Goal: Information Seeking & Learning: Learn about a topic

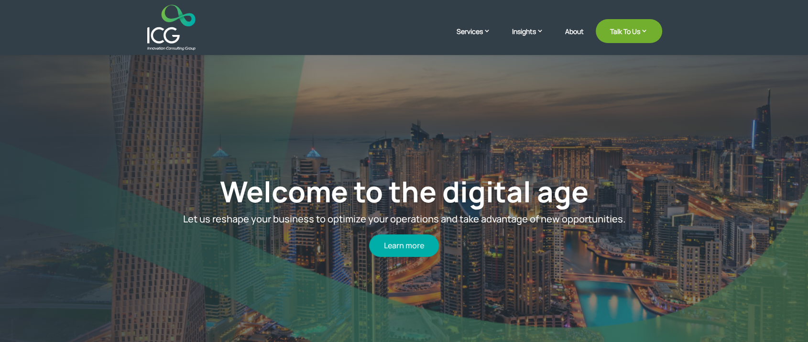
scroll to position [53, 0]
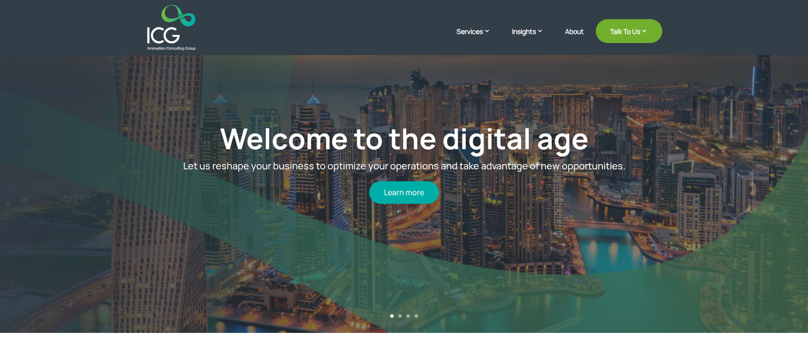
click at [399, 315] on link "2" at bounding box center [399, 315] width 3 height 3
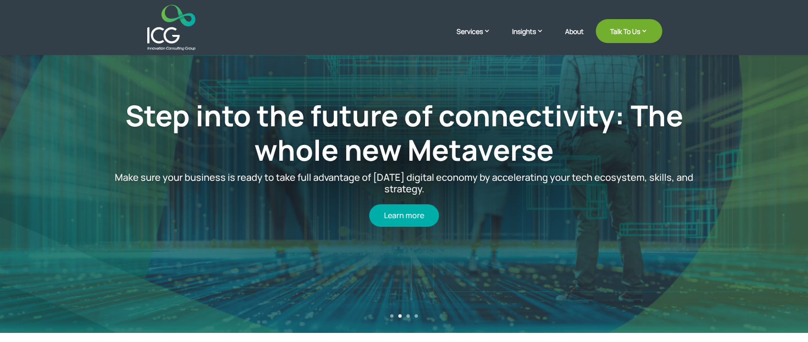
click at [406, 314] on link "3" at bounding box center [407, 315] width 3 height 3
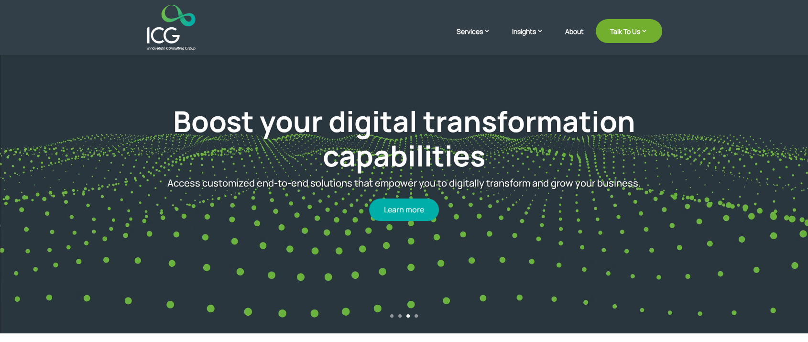
click at [415, 316] on link "4" at bounding box center [415, 315] width 3 height 3
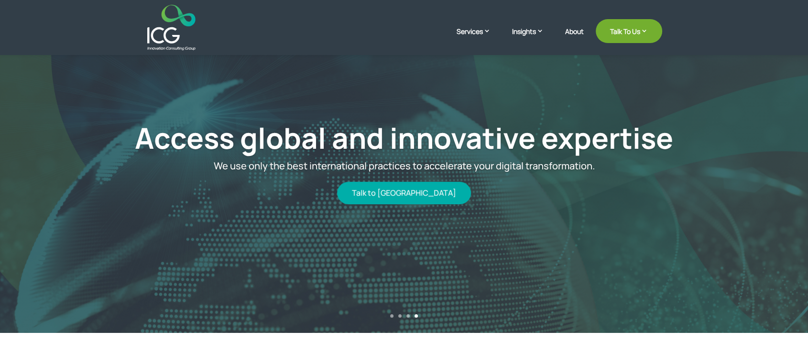
click at [392, 315] on link "1" at bounding box center [391, 315] width 3 height 3
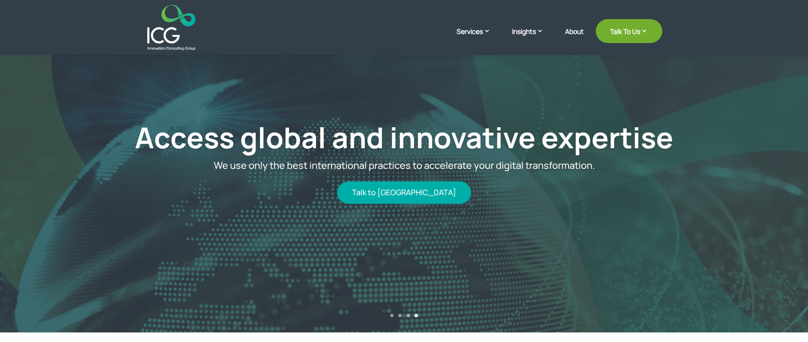
click at [390, 315] on link "1" at bounding box center [391, 314] width 3 height 3
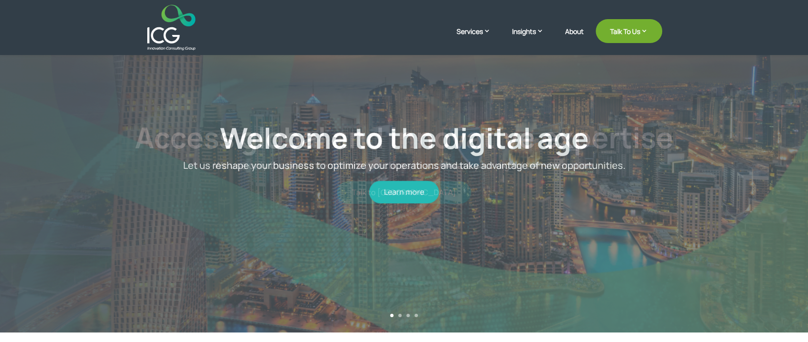
click at [399, 314] on link "2" at bounding box center [399, 314] width 3 height 3
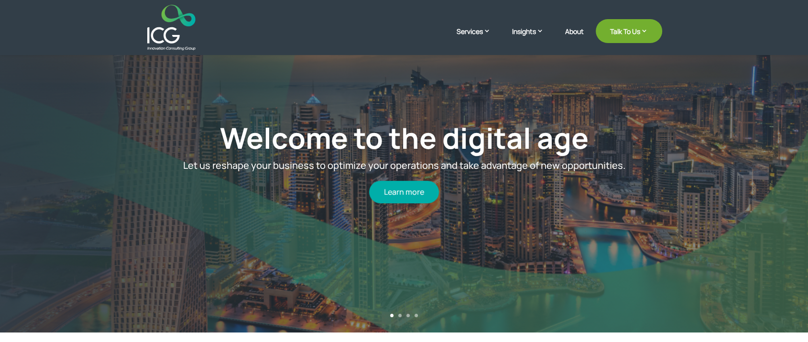
click at [408, 315] on link "3" at bounding box center [407, 314] width 3 height 3
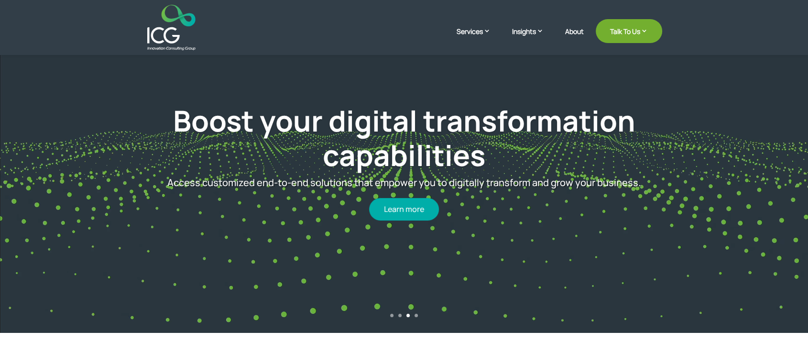
click at [417, 314] on link "4" at bounding box center [415, 314] width 3 height 3
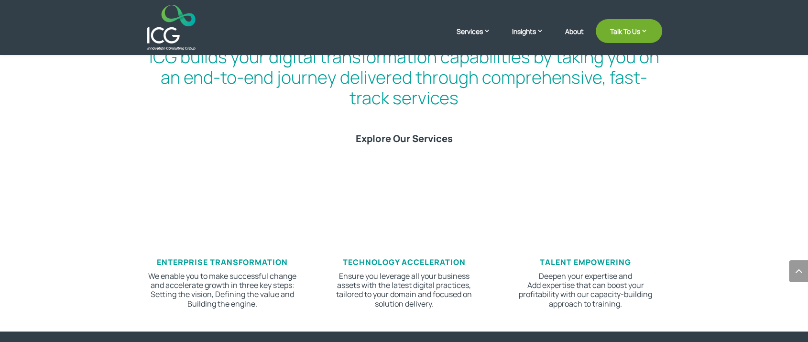
scroll to position [478, 0]
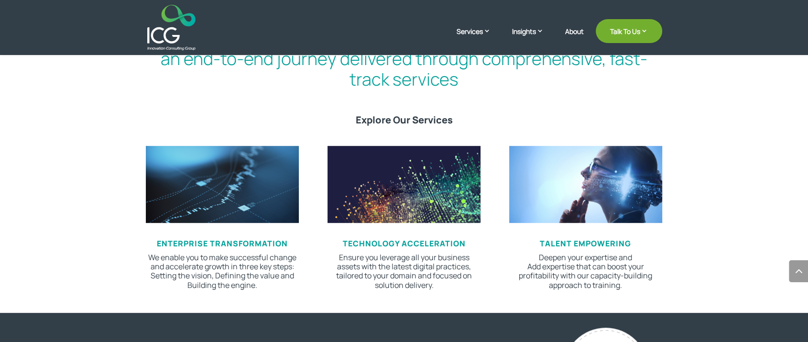
click at [385, 244] on span "Technology Acceleration" at bounding box center [403, 243] width 123 height 11
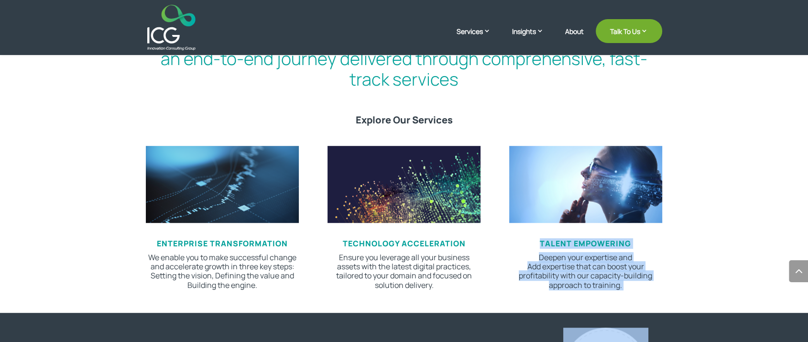
drag, startPoint x: 542, startPoint y: 244, endPoint x: 649, endPoint y: 244, distance: 107.0
click at [606, 184] on img at bounding box center [585, 184] width 153 height 76
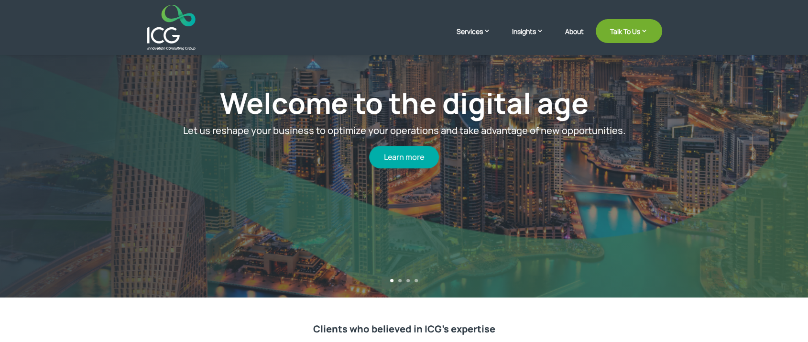
scroll to position [53, 0]
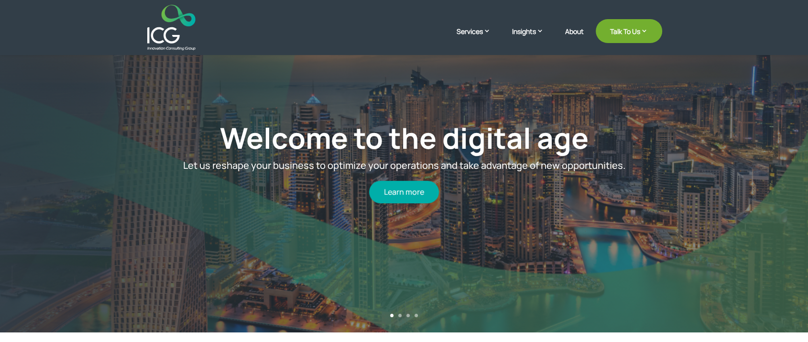
click at [399, 313] on div "Welcome to the digital age Let us reshape your business to optimize your operat…" at bounding box center [404, 139] width 808 height 386
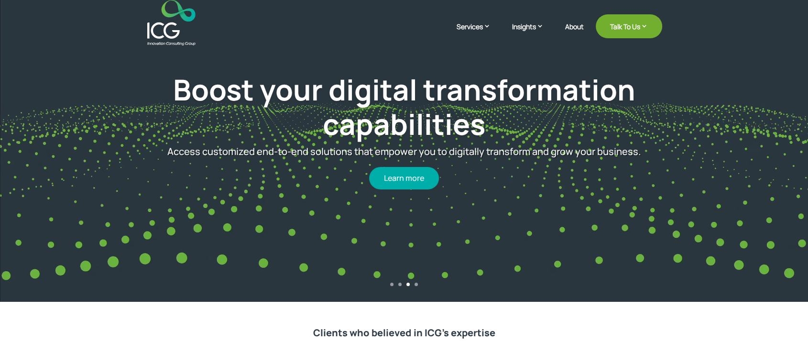
scroll to position [0, 0]
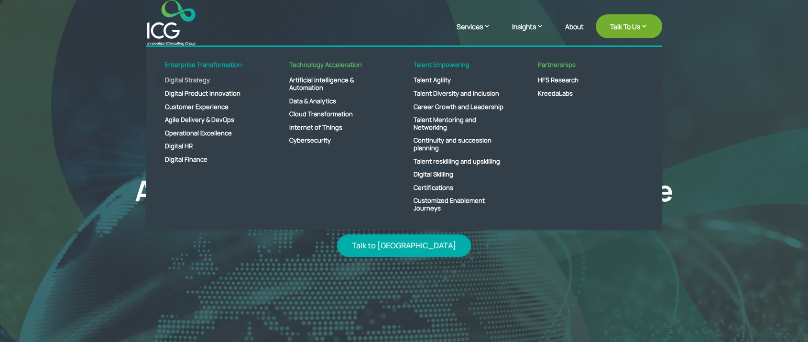
click at [200, 79] on link "Digital Strategy" at bounding box center [210, 80] width 110 height 13
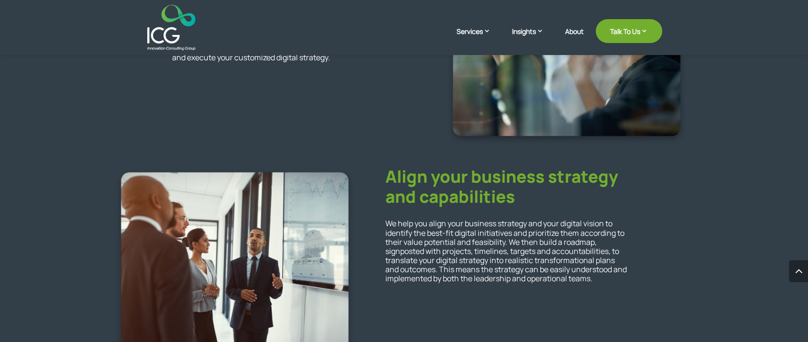
scroll to position [1009, 0]
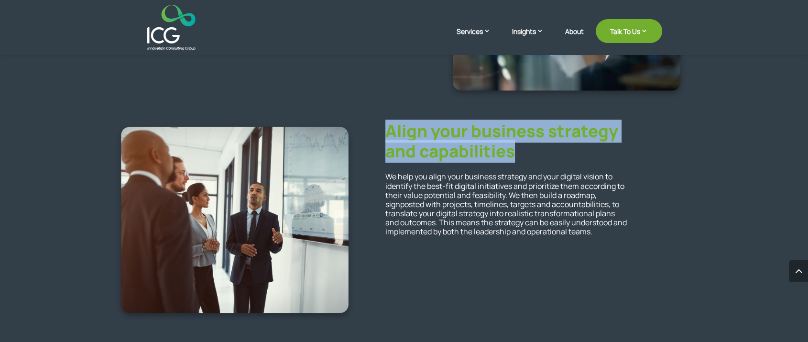
drag, startPoint x: 385, startPoint y: 133, endPoint x: 540, endPoint y: 148, distance: 155.5
click at [540, 148] on h3 "Align your business strategy and capabilities" at bounding box center [507, 143] width 244 height 45
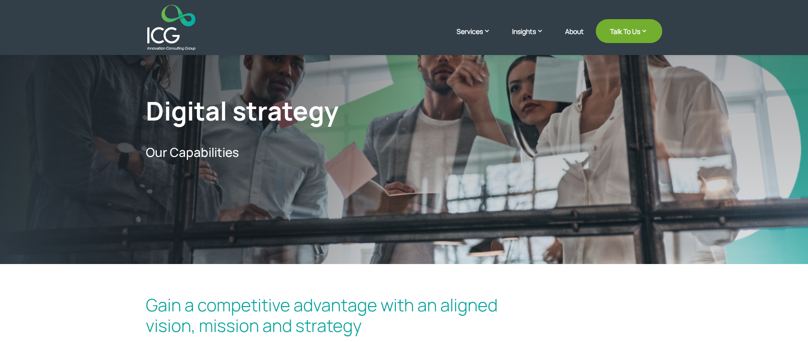
scroll to position [0, 0]
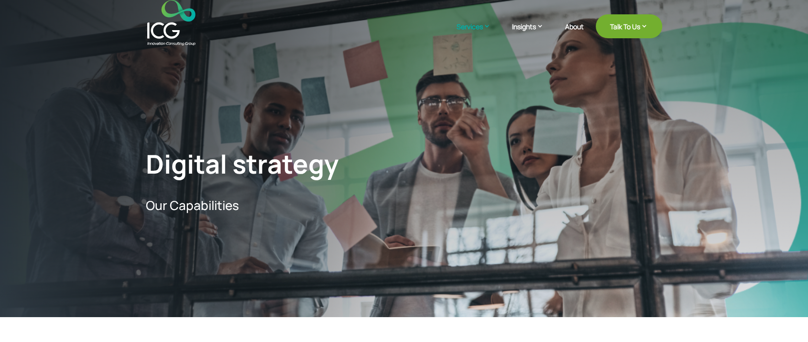
click at [171, 29] on img at bounding box center [171, 22] width 48 height 45
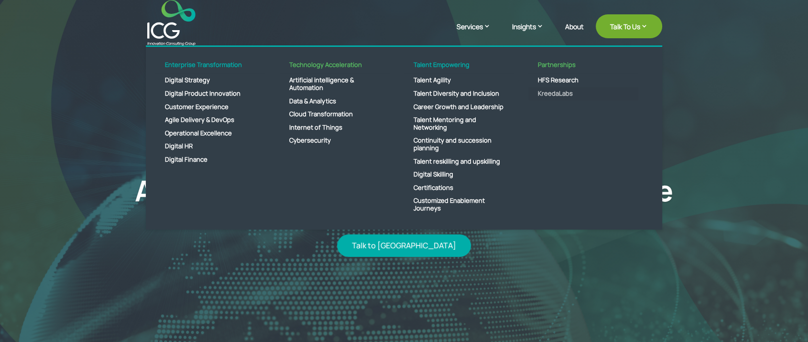
click at [565, 92] on link "KreedaLabs" at bounding box center [583, 93] width 110 height 13
